Goal: Task Accomplishment & Management: Use online tool/utility

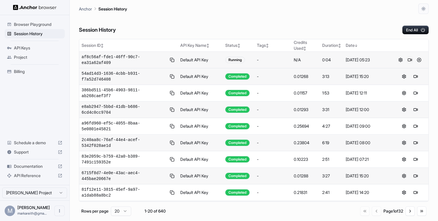
click at [410, 61] on button at bounding box center [410, 59] width 7 height 7
click at [414, 59] on button at bounding box center [415, 59] width 7 height 7
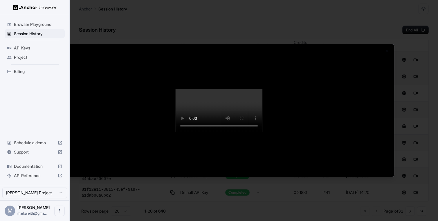
click at [37, 36] on div at bounding box center [219, 110] width 438 height 221
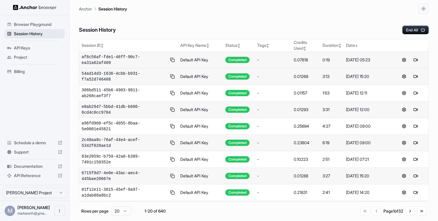
click at [37, 34] on span "Session History" at bounding box center [38, 34] width 49 height 6
click at [33, 166] on span "Documentation" at bounding box center [35, 166] width 42 height 6
click at [410, 59] on button at bounding box center [410, 59] width 7 height 7
click at [34, 26] on span "Browser Playground" at bounding box center [38, 24] width 49 height 6
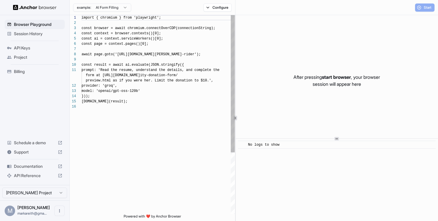
scroll to position [52, 0]
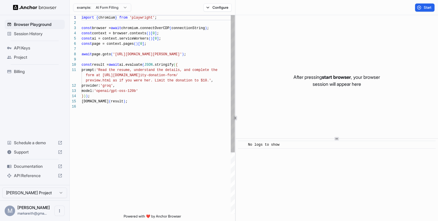
click at [32, 33] on span "Session History" at bounding box center [38, 34] width 49 height 6
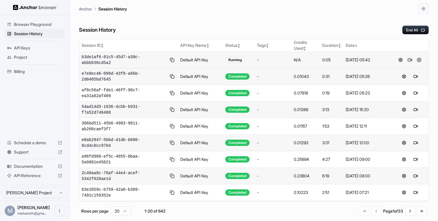
click at [410, 60] on button at bounding box center [410, 59] width 7 height 7
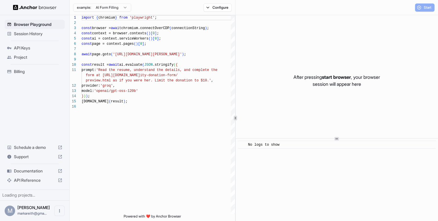
scroll to position [52, 0]
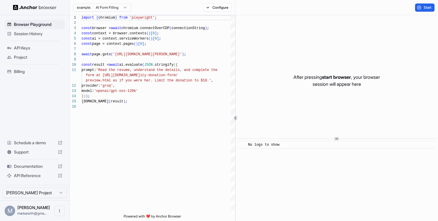
click at [114, 9] on html "Browser Playground Session History API Keys Project Billing Schedule a demo Sup…" at bounding box center [219, 110] width 438 height 221
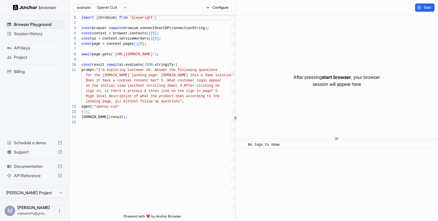
click at [121, 8] on html "Browser Playground Session History API Keys Project Billing Schedule a demo Sup…" at bounding box center [219, 110] width 438 height 221
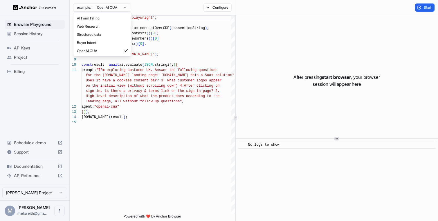
type textarea "**********"
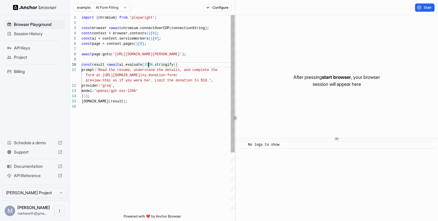
scroll to position [47, 0]
drag, startPoint x: 148, startPoint y: 65, endPoint x: 125, endPoint y: 65, distance: 22.9
click at [125, 65] on div "import { chromium } from 'playwright' ; const browser = await chromium.connectO…" at bounding box center [158, 159] width 153 height 288
